Goal: Task Accomplishment & Management: Manage account settings

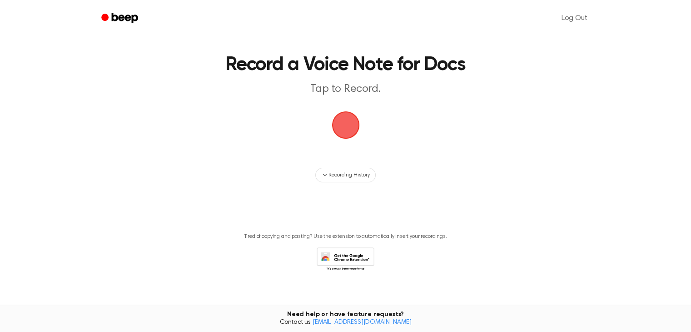
scroll to position [27, 0]
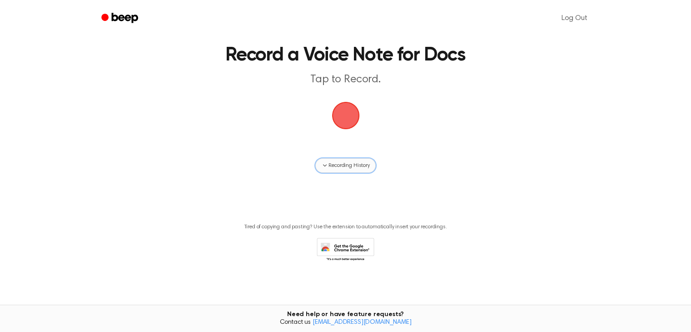
click at [342, 170] on button "Recording History" at bounding box center [345, 165] width 60 height 15
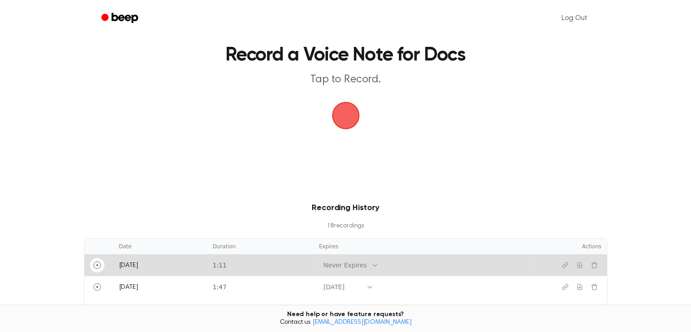
click at [99, 264] on icon "Play" at bounding box center [97, 264] width 7 height 7
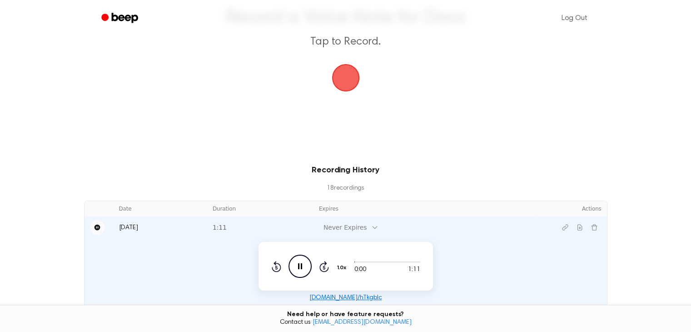
scroll to position [118, 0]
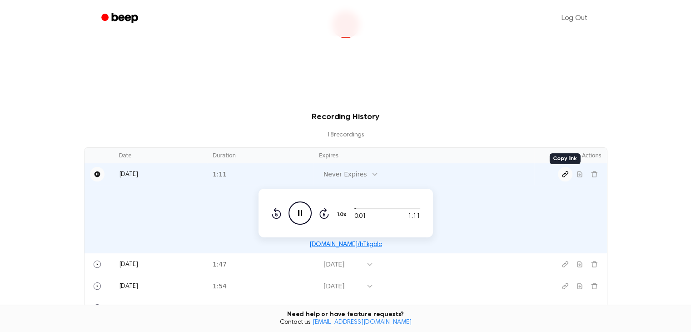
click at [562, 172] on icon "Copy link" at bounding box center [564, 173] width 7 height 7
click at [296, 216] on icon "Pause Audio" at bounding box center [299, 212] width 23 height 23
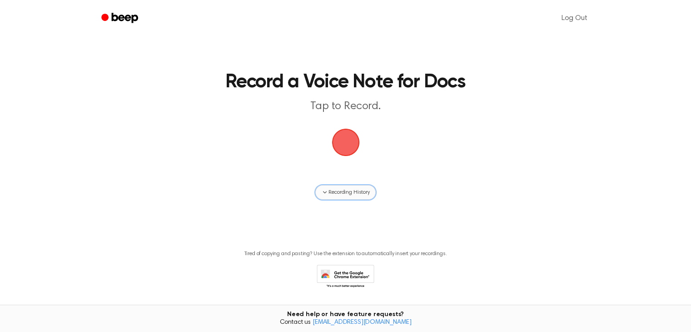
click at [334, 193] on span "Recording History" at bounding box center [348, 192] width 41 height 8
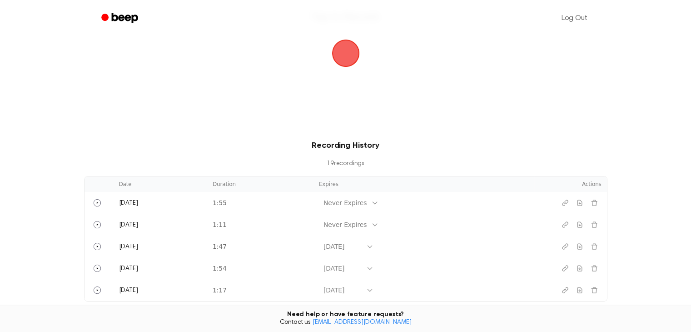
scroll to position [91, 0]
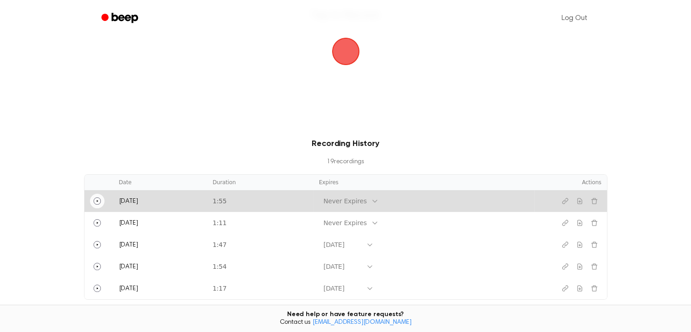
click at [93, 202] on button "Play" at bounding box center [97, 201] width 15 height 15
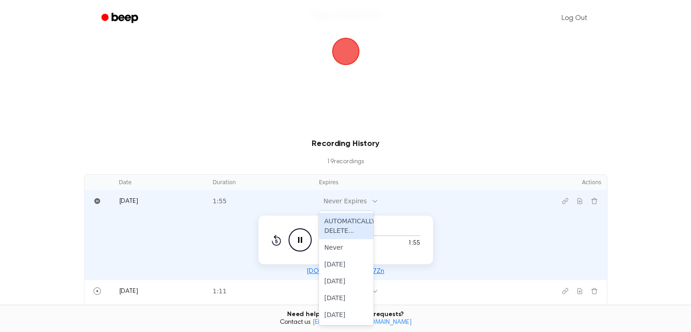
click at [373, 202] on icon at bounding box center [375, 201] width 4 height 2
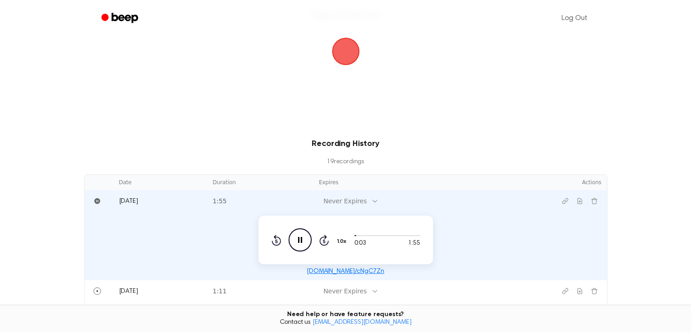
click at [278, 241] on icon "Rewind 5 seconds" at bounding box center [276, 240] width 10 height 12
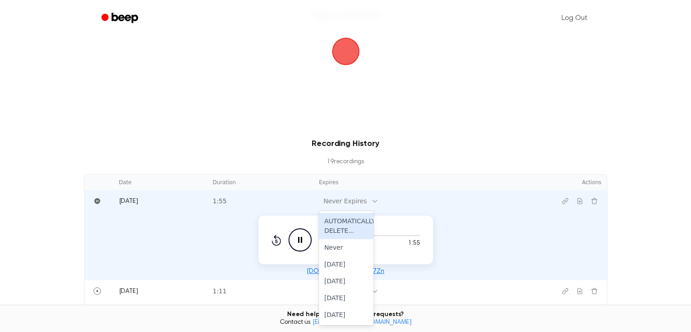
click at [371, 199] on icon at bounding box center [374, 200] width 7 height 7
click at [640, 222] on div "Recording History 19 recording s Date Duration Expires Actions Today 1:55 6 res…" at bounding box center [345, 269] width 669 height 262
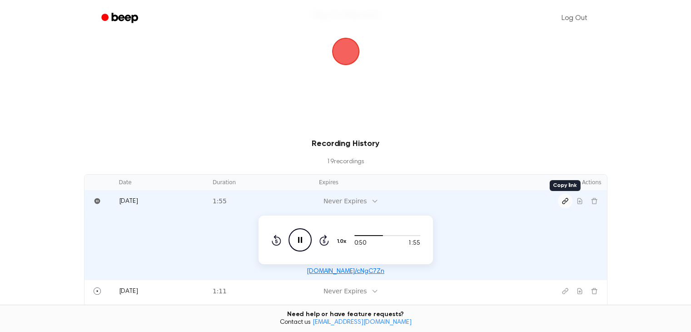
click at [563, 199] on icon "Copy link" at bounding box center [564, 200] width 7 height 7
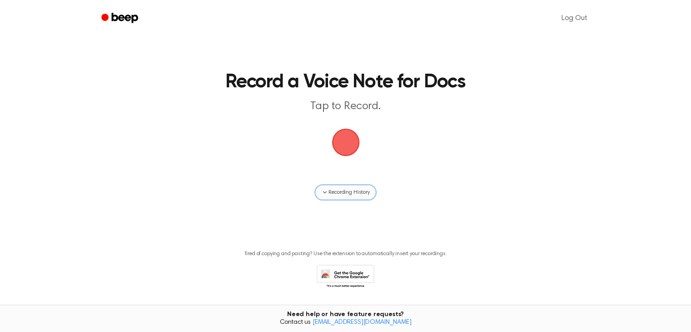
click at [330, 194] on span "Recording History" at bounding box center [348, 192] width 41 height 8
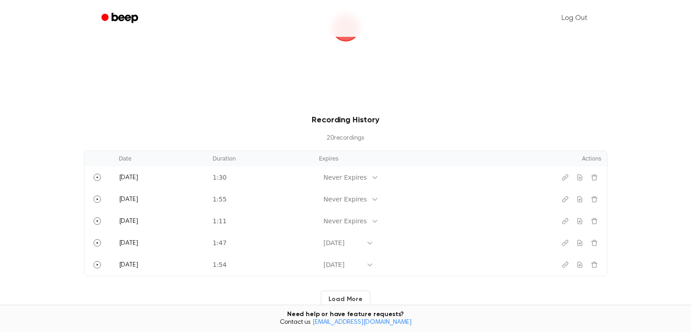
scroll to position [136, 0]
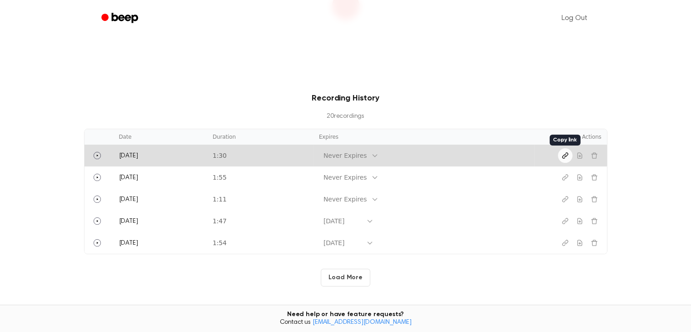
click at [562, 155] on icon "Copy link" at bounding box center [564, 155] width 7 height 7
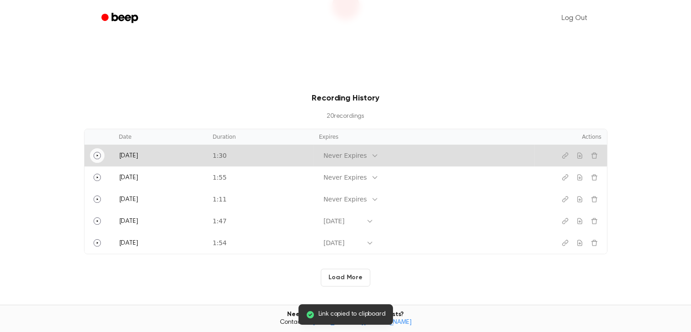
click at [95, 152] on icon "Play" at bounding box center [97, 155] width 7 height 7
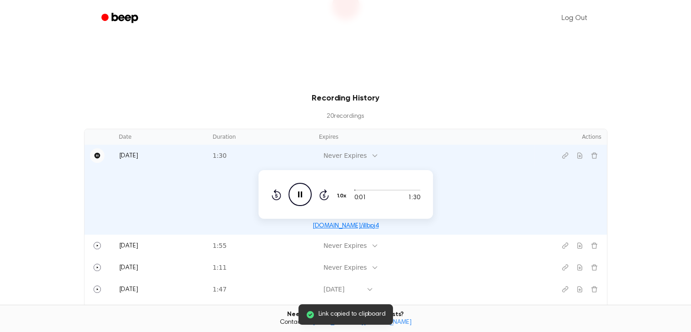
click at [295, 195] on icon "Pause Audio" at bounding box center [299, 194] width 23 height 23
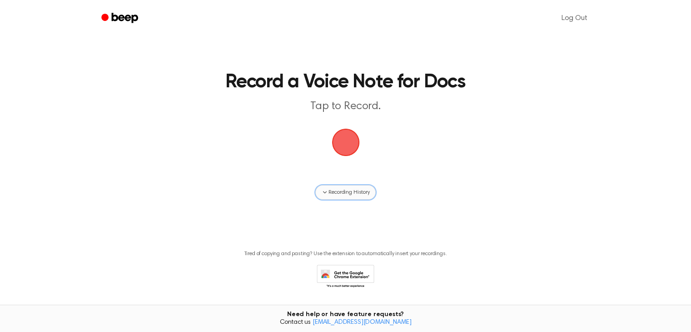
click at [339, 193] on span "Recording History" at bounding box center [348, 192] width 41 height 8
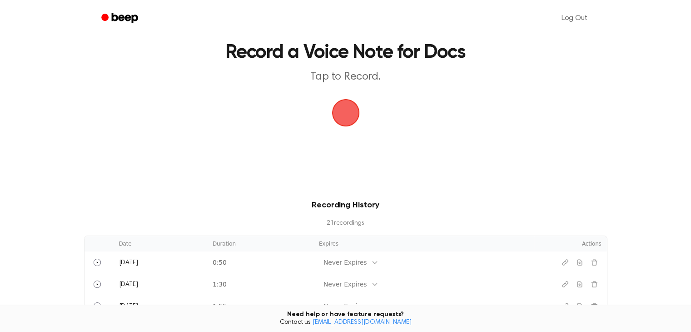
scroll to position [45, 0]
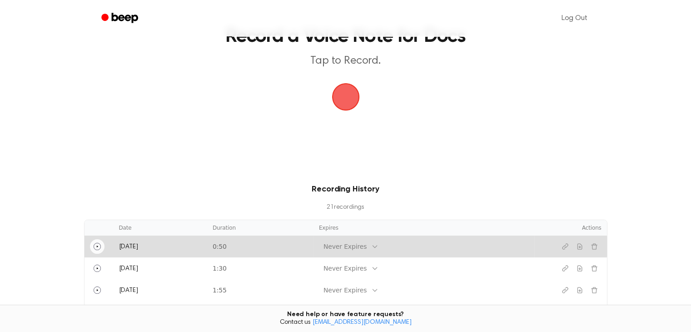
click at [96, 246] on icon "Play" at bounding box center [97, 246] width 7 height 7
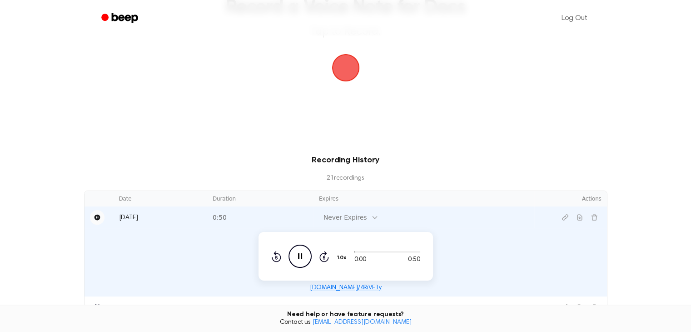
scroll to position [91, 0]
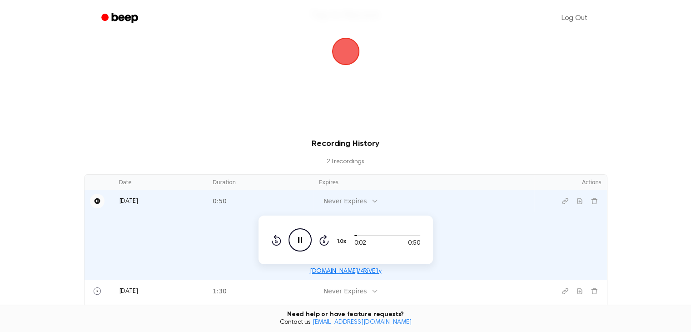
click at [298, 242] on icon at bounding box center [300, 240] width 4 height 6
click at [561, 199] on icon "Copy link" at bounding box center [564, 200] width 7 height 7
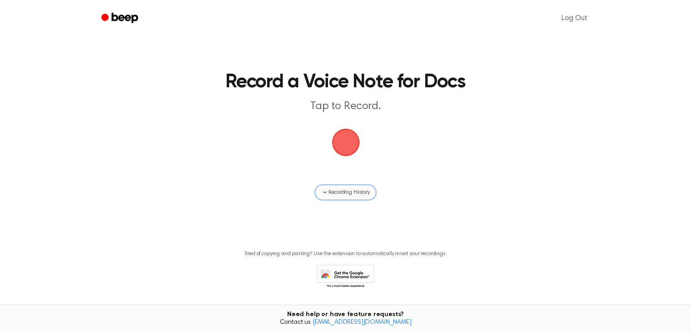
click at [341, 193] on span "Recording History" at bounding box center [348, 192] width 41 height 8
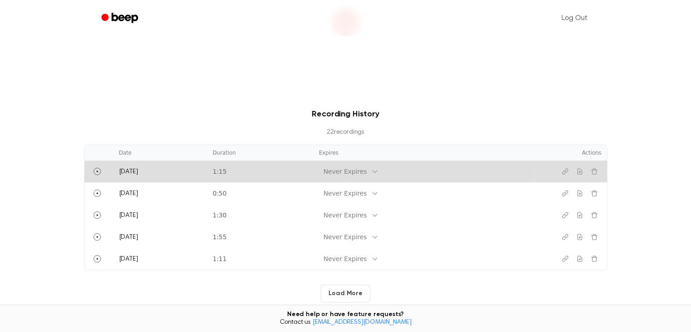
scroll to position [136, 0]
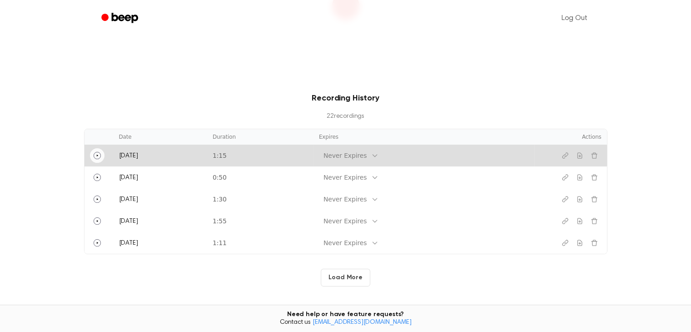
click at [101, 152] on button "Play" at bounding box center [97, 155] width 15 height 15
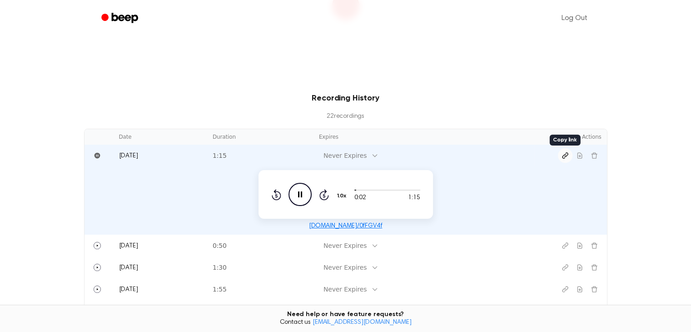
click at [563, 157] on icon "Copy link" at bounding box center [564, 155] width 7 height 7
click at [298, 192] on icon at bounding box center [300, 194] width 4 height 6
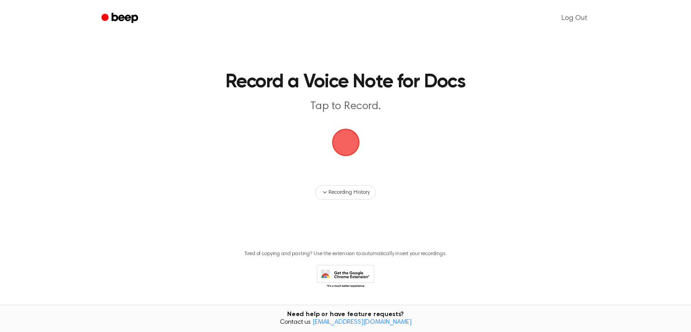
scroll to position [27, 0]
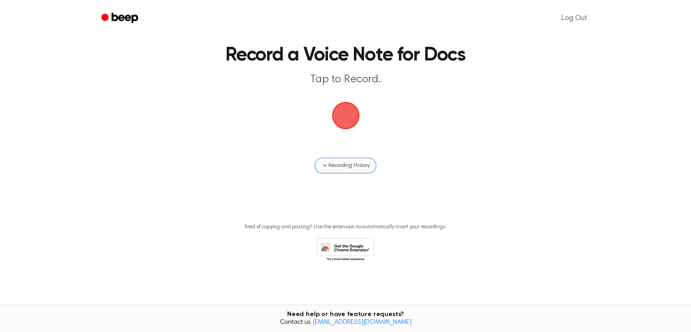
click at [329, 166] on span "Recording History" at bounding box center [348, 165] width 41 height 8
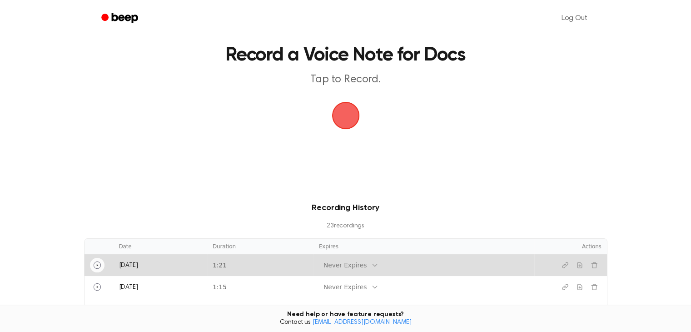
click at [95, 266] on icon "Play" at bounding box center [97, 264] width 7 height 7
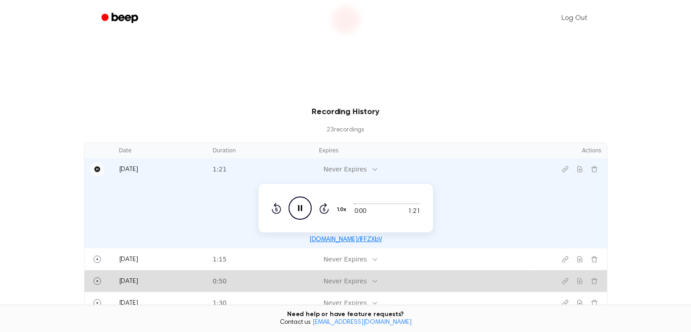
scroll to position [136, 0]
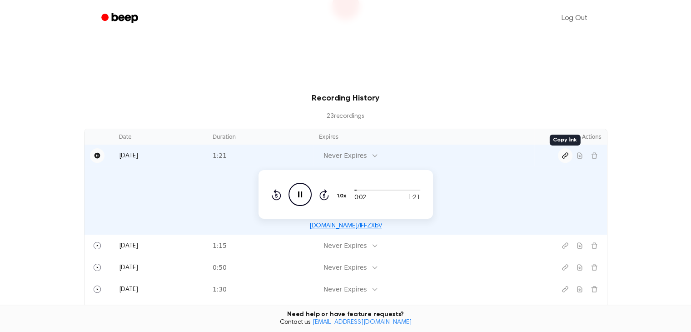
click at [563, 158] on icon "Copy link" at bounding box center [564, 155] width 5 height 5
click at [299, 196] on icon "Pause Audio" at bounding box center [299, 194] width 23 height 23
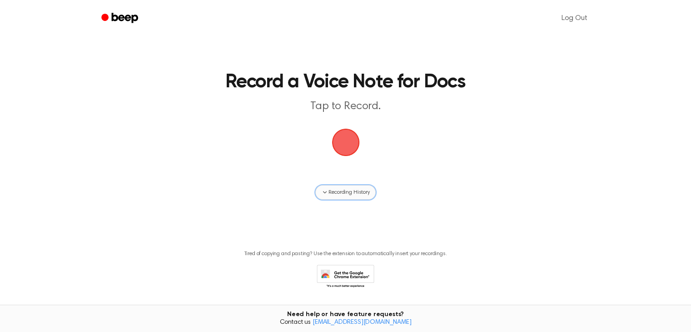
click at [356, 197] on button "Recording History" at bounding box center [345, 192] width 60 height 15
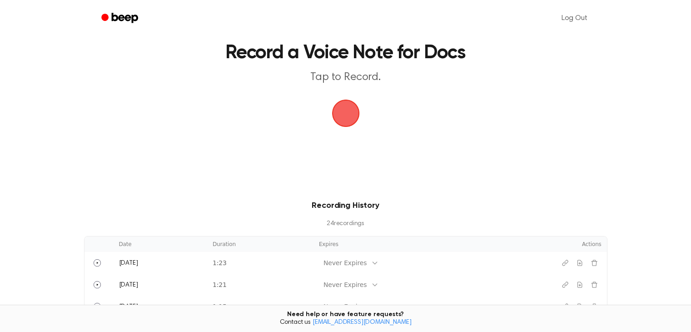
scroll to position [45, 0]
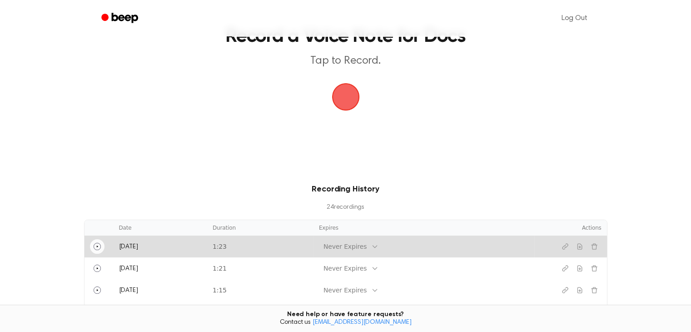
click at [96, 250] on button "Play" at bounding box center [97, 246] width 15 height 15
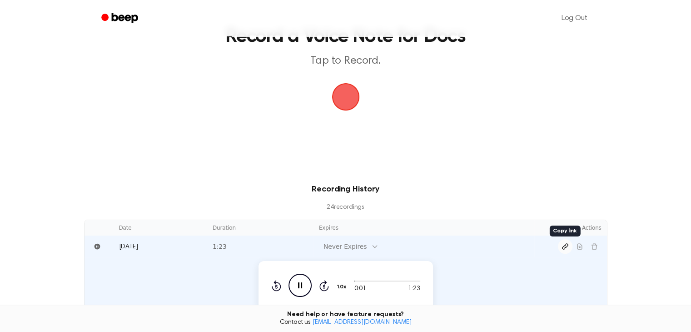
click at [562, 247] on icon "Copy link" at bounding box center [564, 245] width 5 height 5
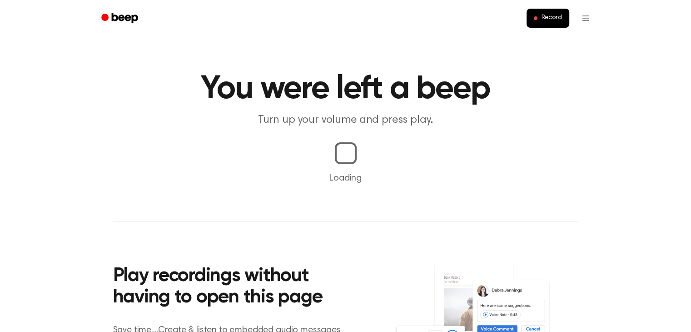
click at [125, 21] on icon "Beep" at bounding box center [120, 17] width 39 height 13
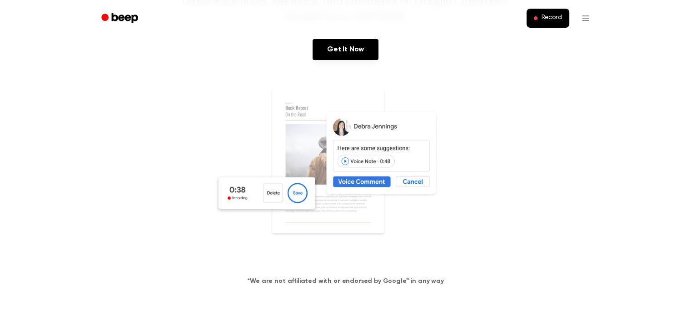
scroll to position [136, 0]
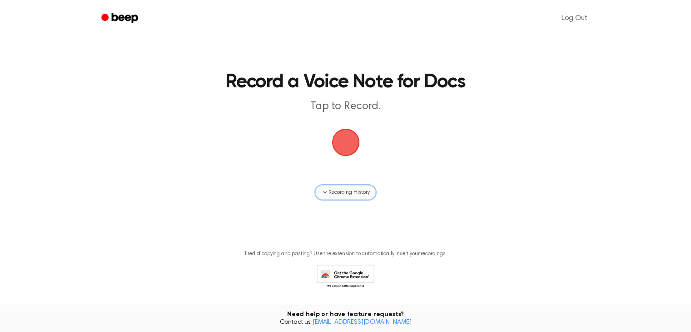
click at [354, 190] on span "Recording History" at bounding box center [348, 192] width 41 height 8
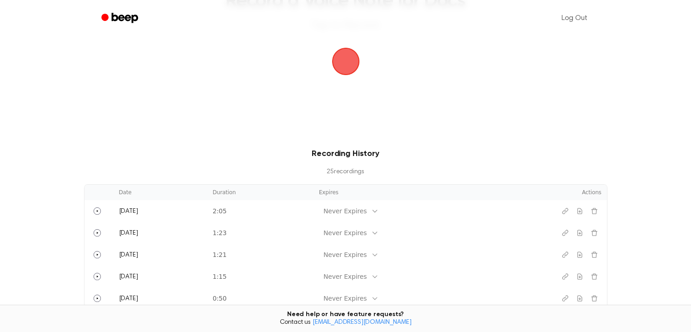
scroll to position [91, 0]
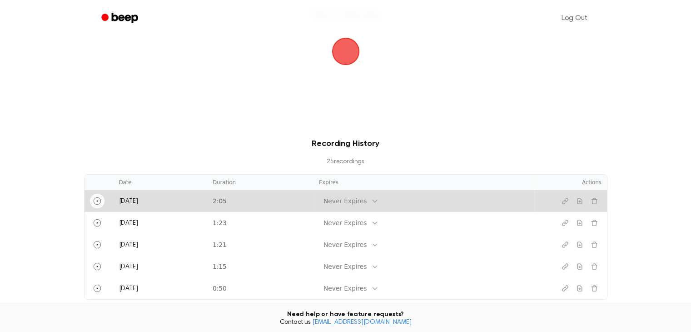
click at [99, 201] on icon "Play" at bounding box center [97, 200] width 7 height 7
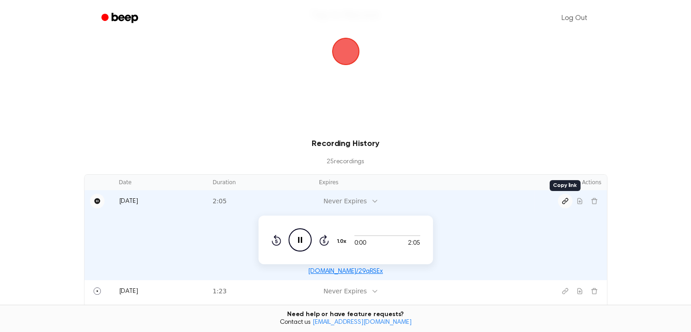
click at [564, 202] on icon "Copy link" at bounding box center [564, 200] width 7 height 7
click at [303, 238] on icon "Pause Audio" at bounding box center [299, 239] width 23 height 23
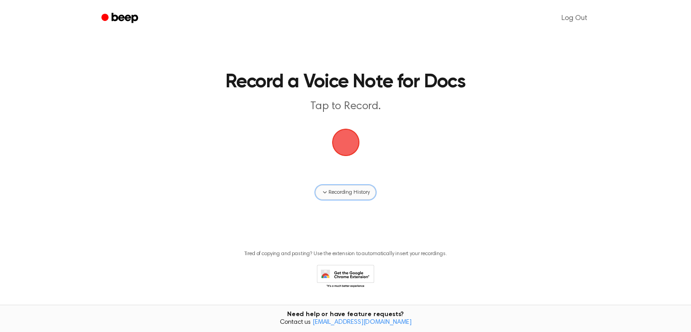
click at [343, 193] on span "Recording History" at bounding box center [348, 192] width 41 height 8
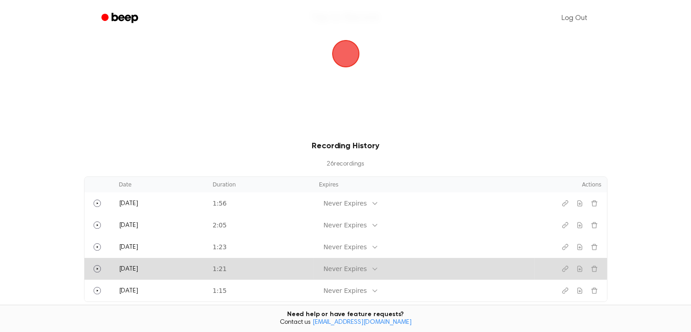
scroll to position [91, 0]
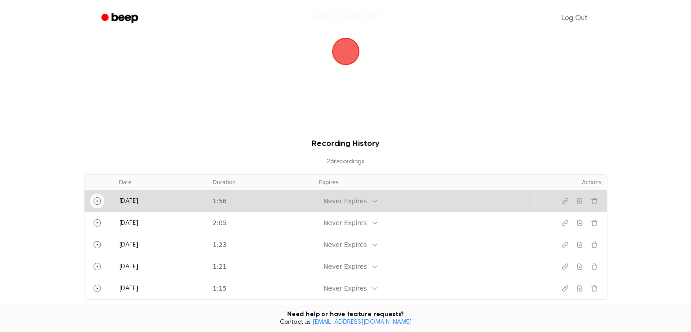
click at [96, 200] on icon "Play" at bounding box center [97, 200] width 7 height 7
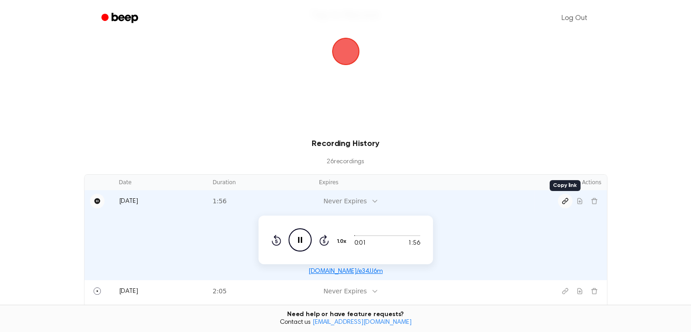
click at [565, 200] on icon "Copy link" at bounding box center [564, 200] width 5 height 5
